Goal: Information Seeking & Learning: Learn about a topic

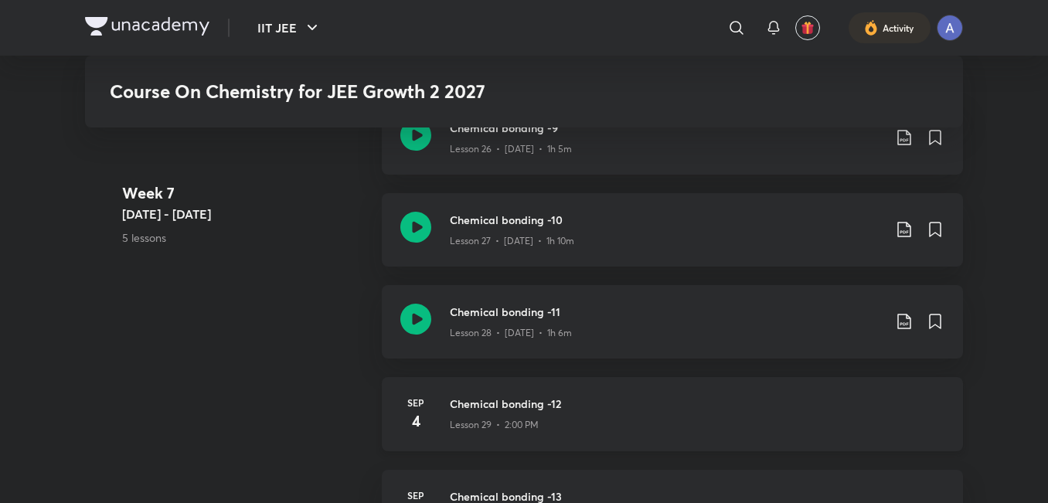
scroll to position [3426, 0]
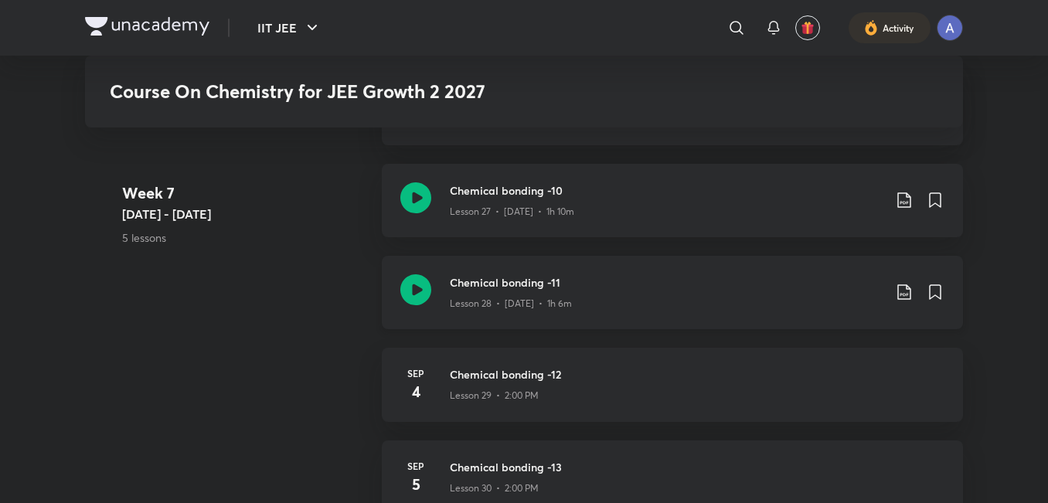
click at [404, 290] on icon at bounding box center [415, 289] width 31 height 31
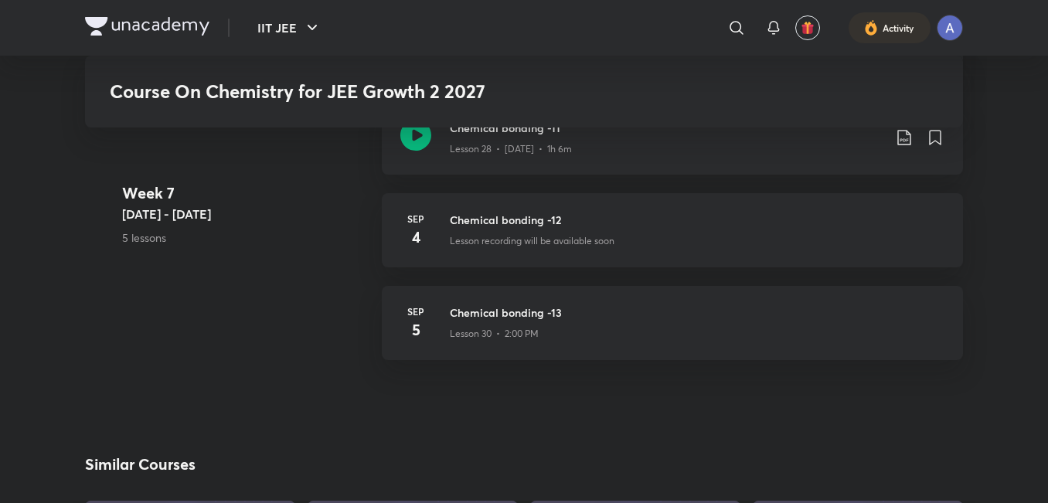
scroll to position [3478, 0]
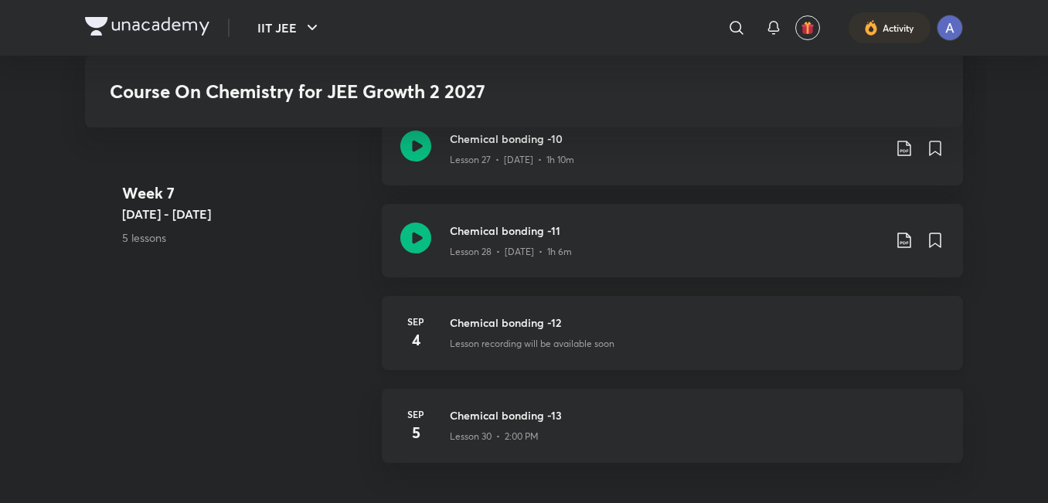
click at [490, 320] on h3 "Chemical bonding -12" at bounding box center [697, 322] width 494 height 16
drag, startPoint x: 490, startPoint y: 320, endPoint x: 491, endPoint y: 328, distance: 7.9
click at [491, 328] on h3 "Chemical bonding -12" at bounding box center [697, 322] width 494 height 16
drag, startPoint x: 491, startPoint y: 328, endPoint x: 433, endPoint y: 342, distance: 59.8
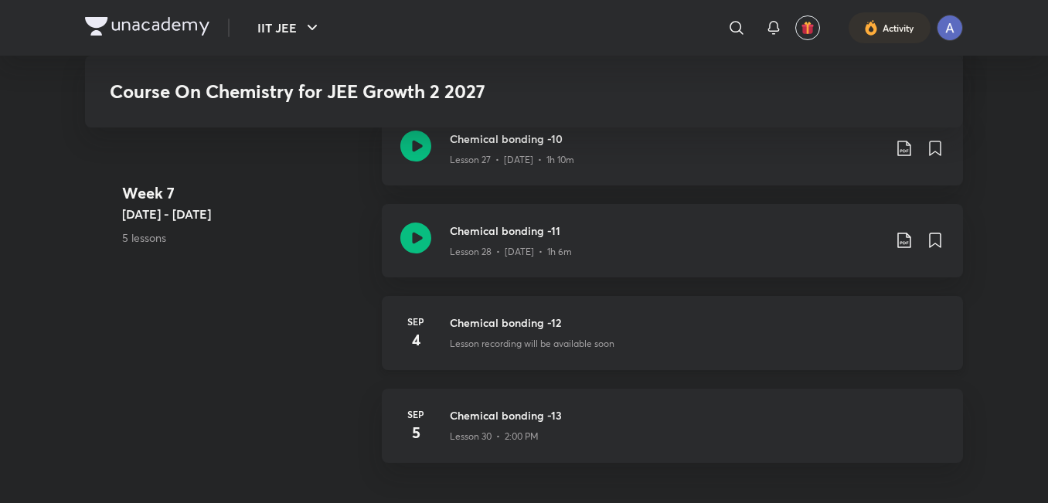
click at [491, 328] on h3 "Chemical bonding -12" at bounding box center [697, 322] width 494 height 16
click at [412, 343] on h4 "4" at bounding box center [415, 339] width 31 height 23
click at [412, 342] on h4 "4" at bounding box center [415, 339] width 31 height 23
click at [412, 345] on h4 "4" at bounding box center [415, 339] width 31 height 23
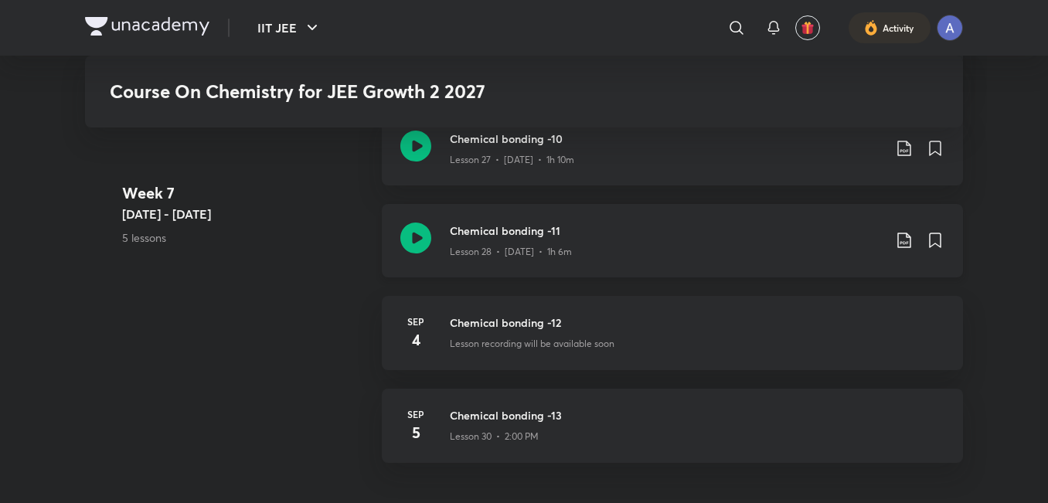
click at [406, 245] on icon at bounding box center [415, 238] width 31 height 31
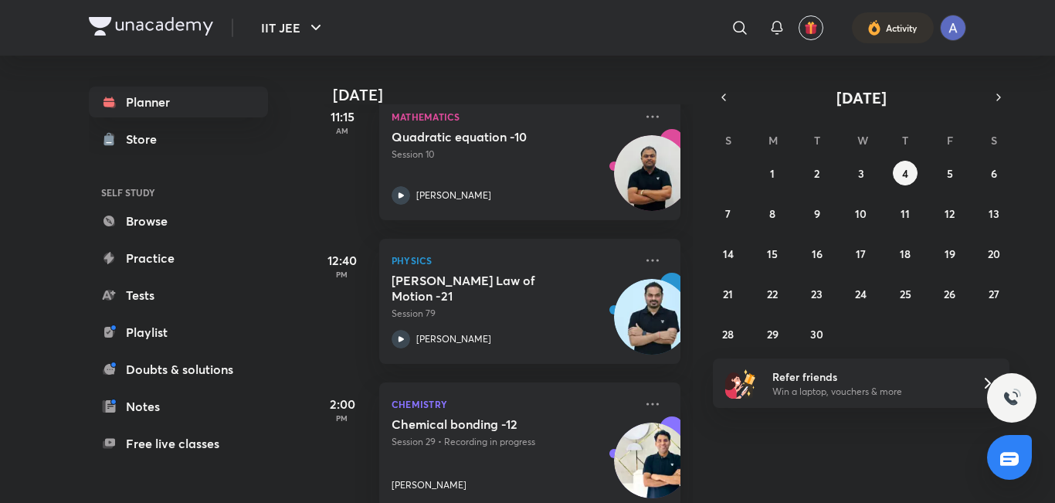
scroll to position [260, 0]
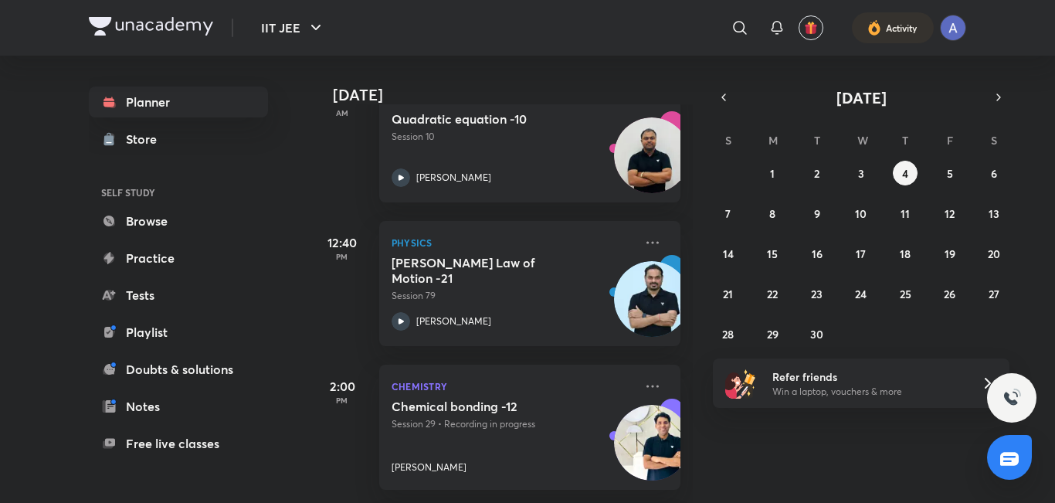
click at [416, 417] on p "Session 29 • Recording in progress" at bounding box center [513, 424] width 243 height 14
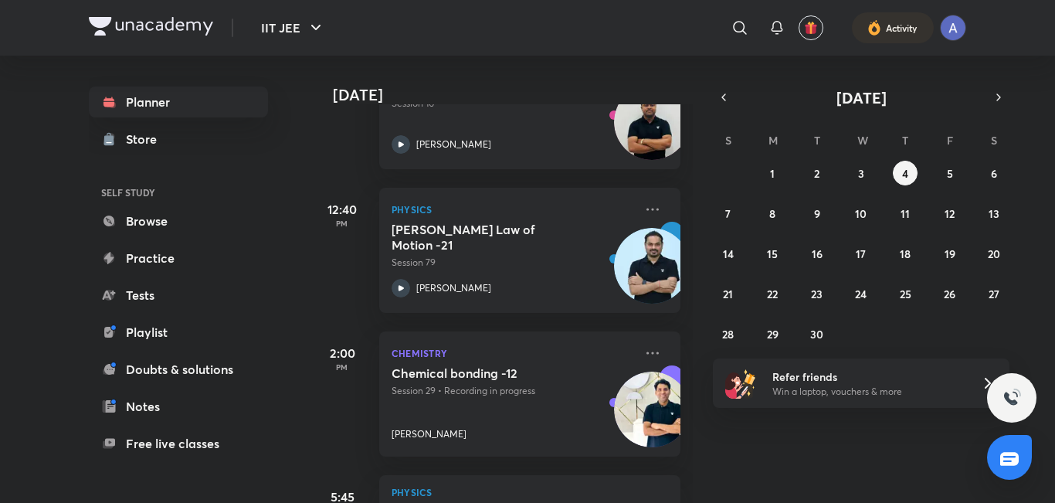
scroll to position [311, 0]
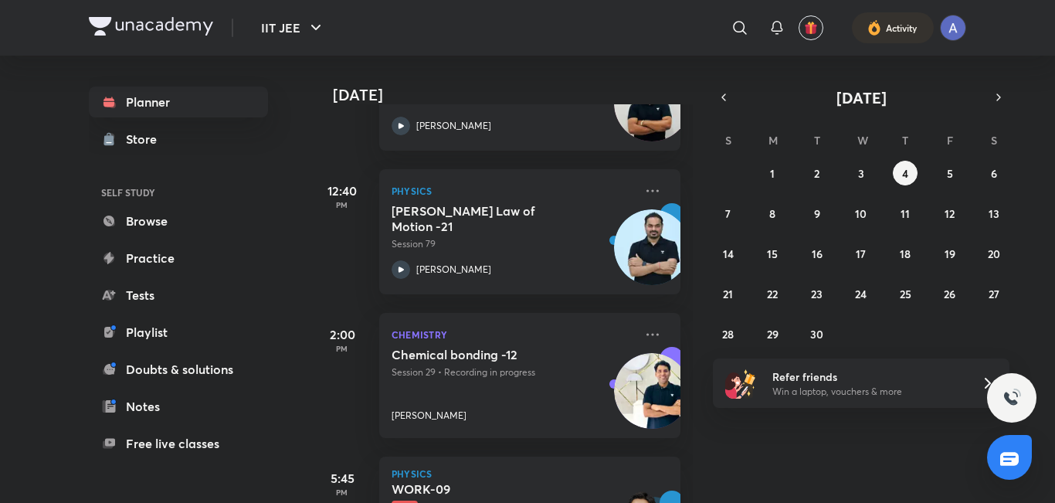
drag, startPoint x: 396, startPoint y: 404, endPoint x: 387, endPoint y: 402, distance: 8.8
click at [396, 402] on div "Chemical bonding -12 Session 29 • Recording in progress Sumit Kumar" at bounding box center [513, 385] width 243 height 76
